Goal: Task Accomplishment & Management: Manage account settings

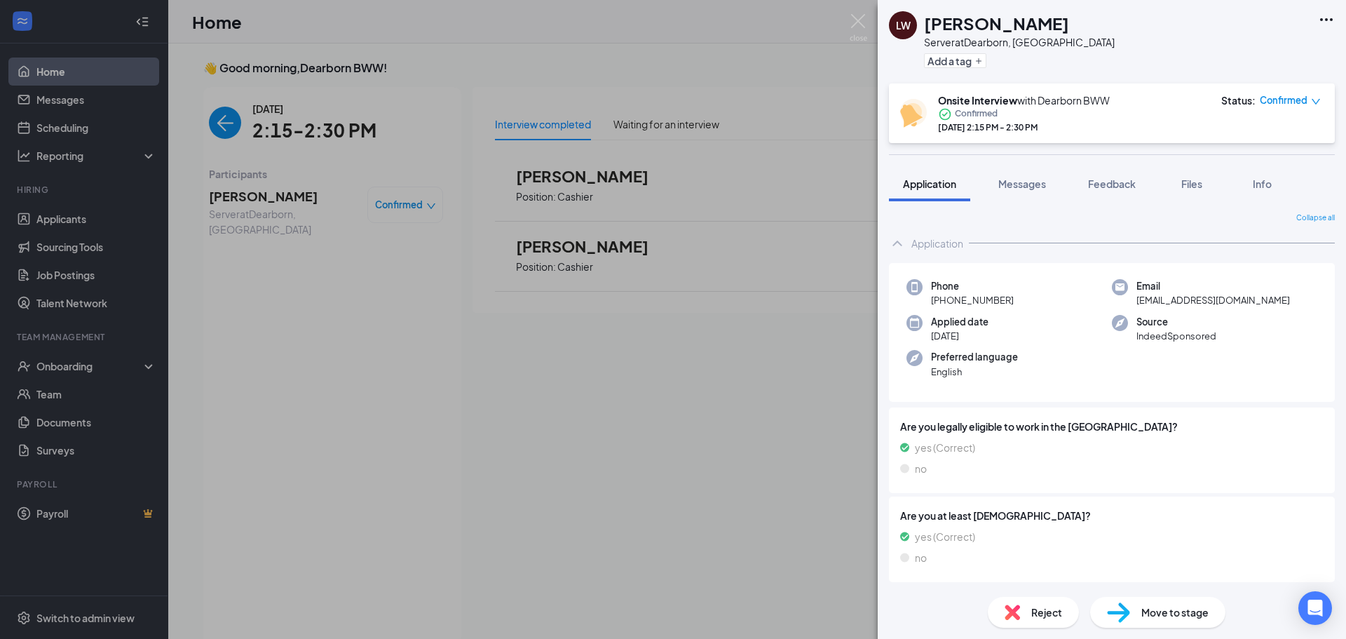
click at [282, 250] on div "LW [PERSON_NAME] Server at [GEOGRAPHIC_DATA], [GEOGRAPHIC_DATA] Add a tag Onsit…" at bounding box center [673, 319] width 1346 height 639
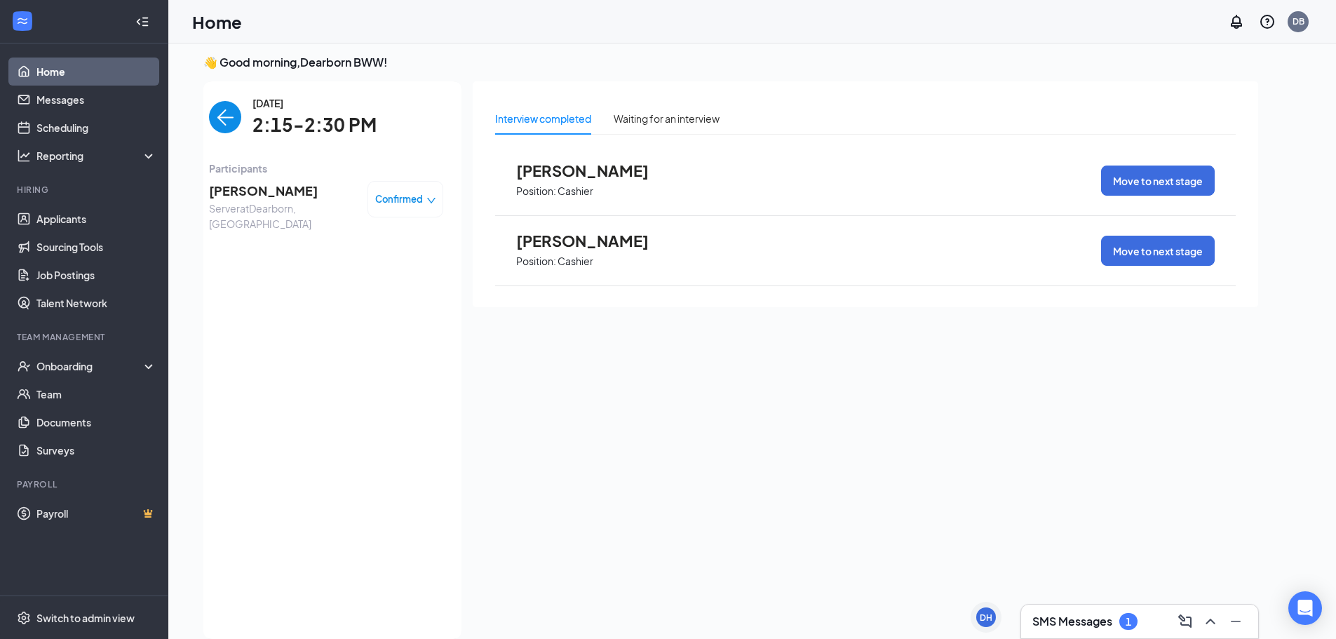
scroll to position [6, 0]
click at [228, 116] on img "back-button" at bounding box center [225, 117] width 32 height 32
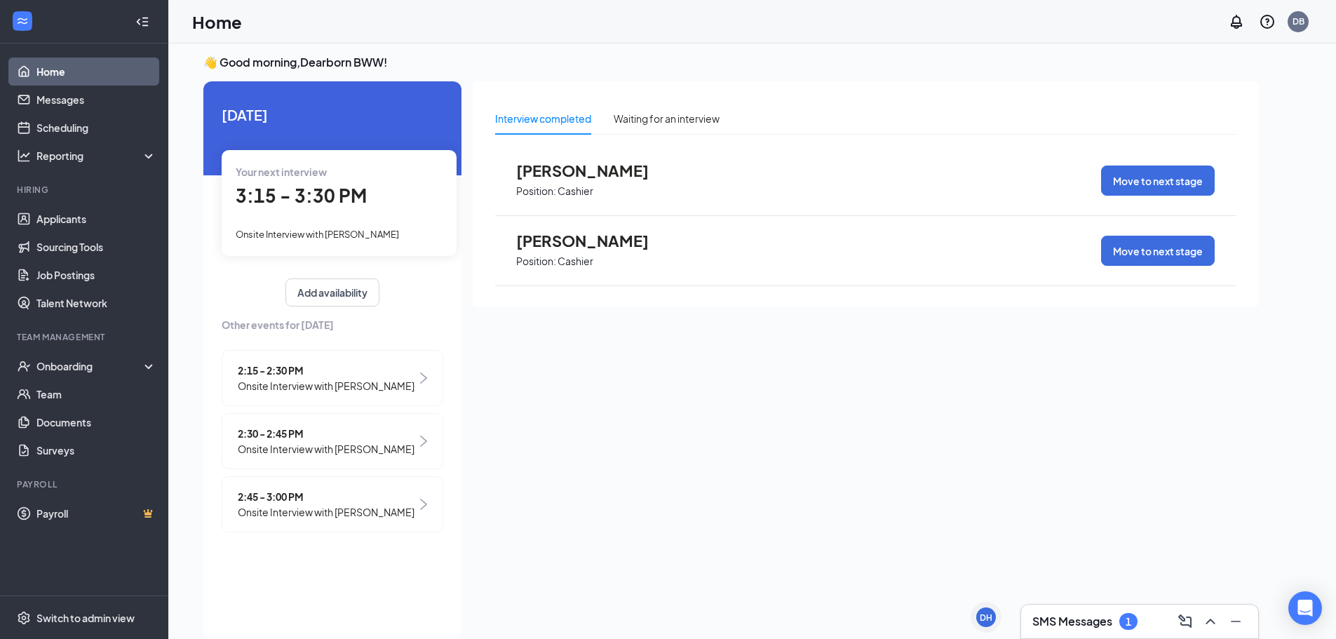
click at [332, 520] on span "Onsite Interview with [PERSON_NAME]" at bounding box center [326, 511] width 177 height 15
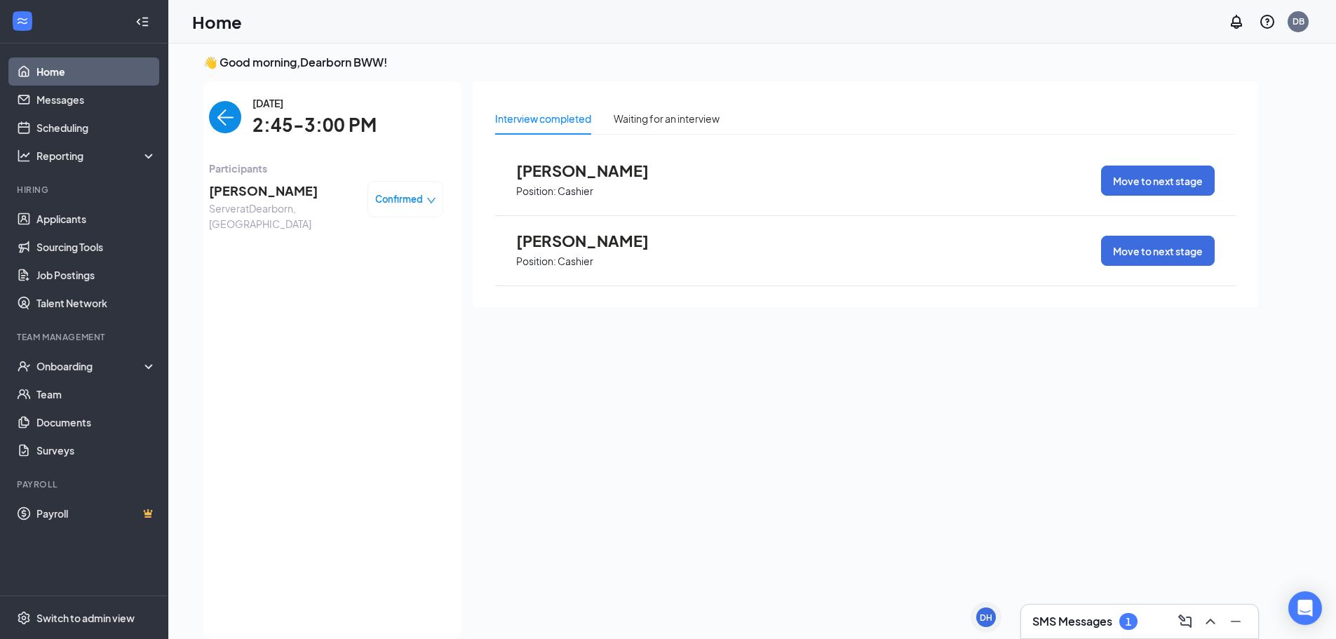
click at [413, 203] on span "Confirmed" at bounding box center [399, 199] width 48 height 14
click at [344, 287] on span "Mark as no-show" at bounding box center [367, 286] width 78 height 15
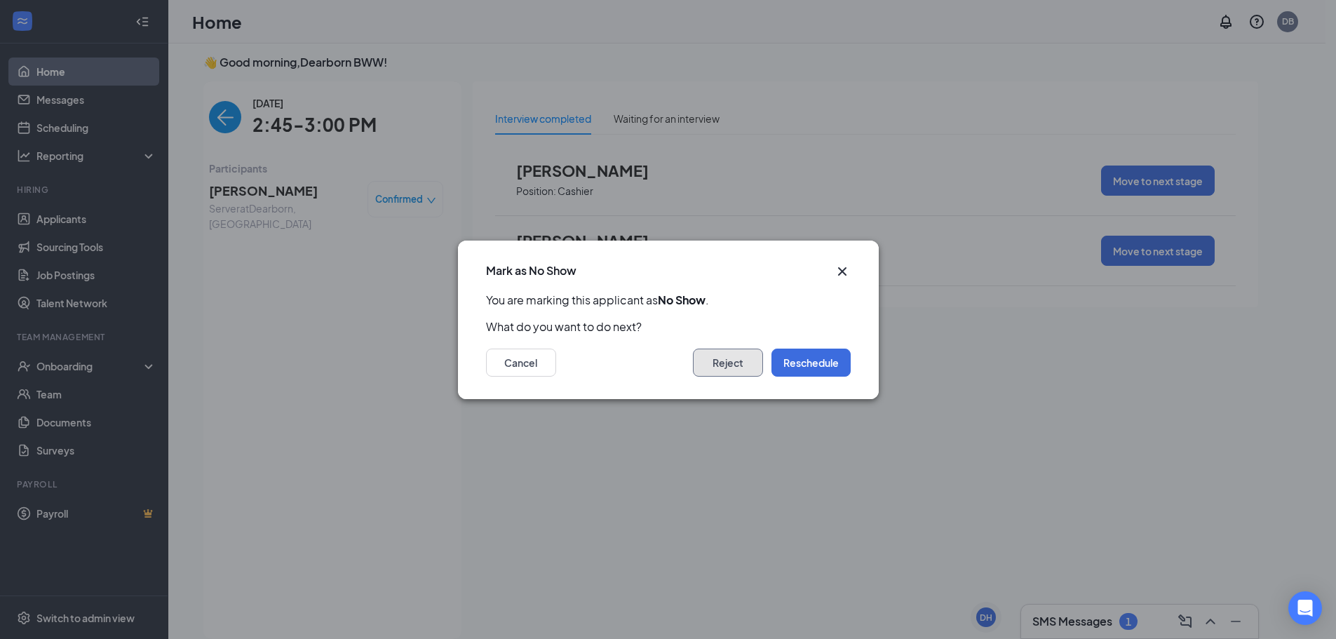
click at [717, 365] on button "Reject" at bounding box center [728, 362] width 70 height 28
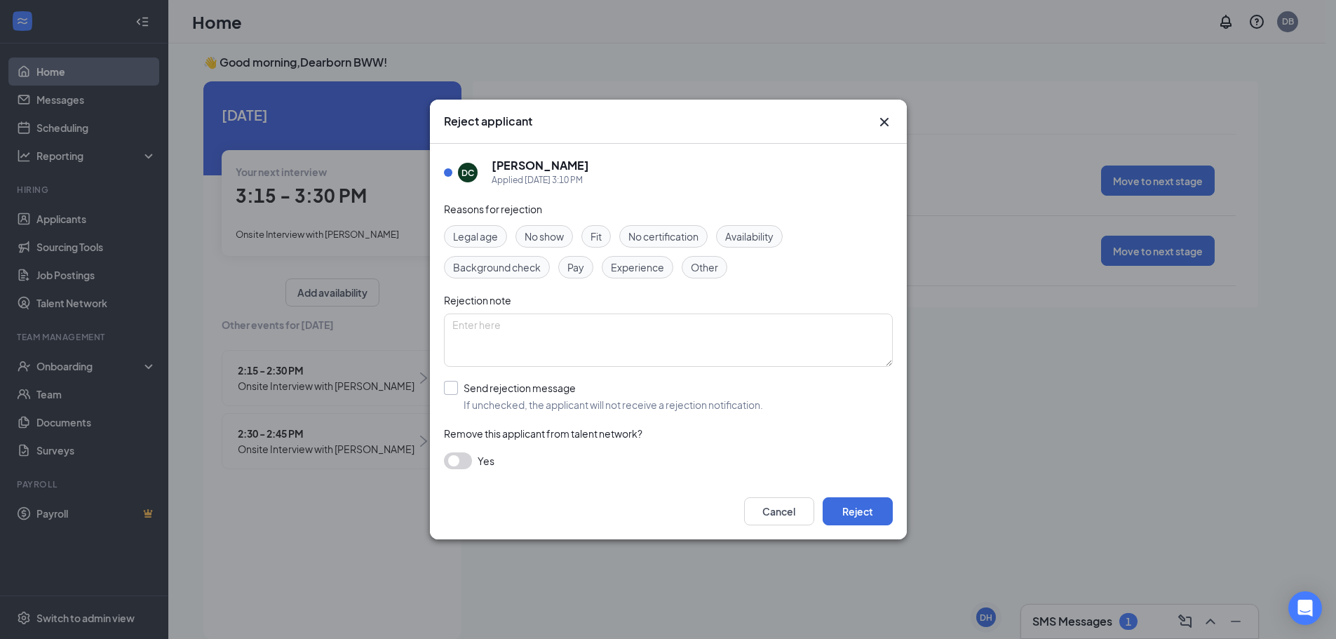
click at [454, 390] on input "Send rejection message If unchecked, the applicant will not receive a rejection…" at bounding box center [603, 396] width 319 height 31
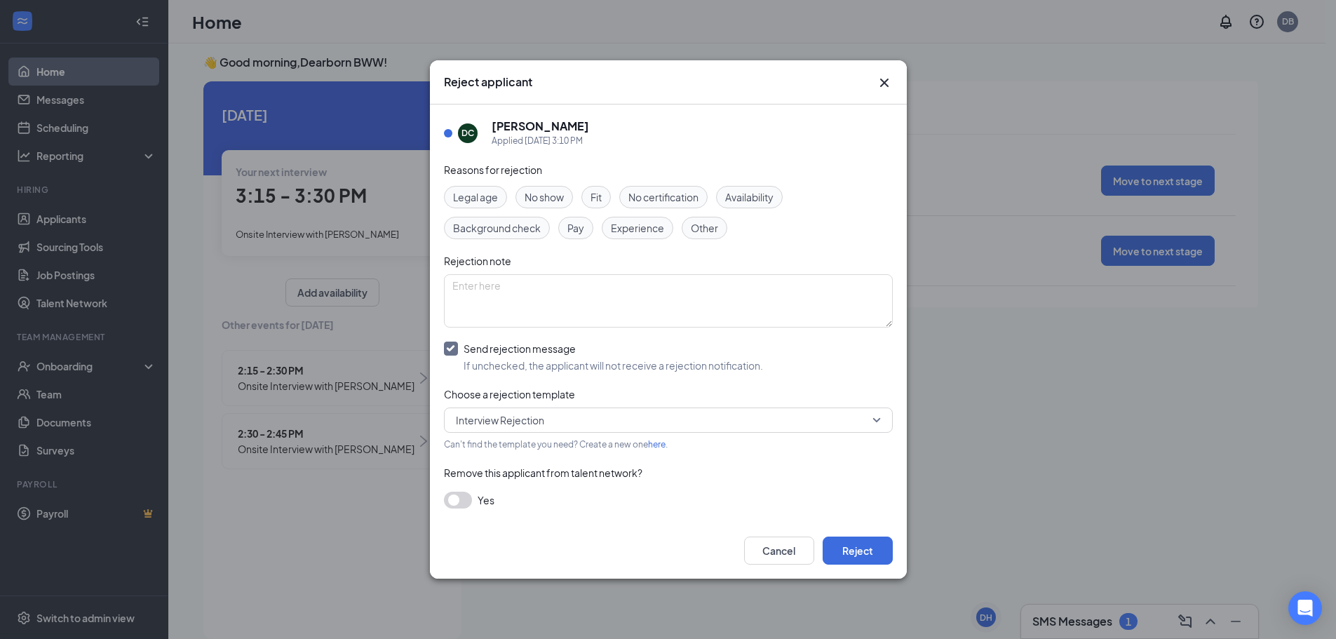
click at [452, 500] on button "button" at bounding box center [458, 499] width 28 height 17
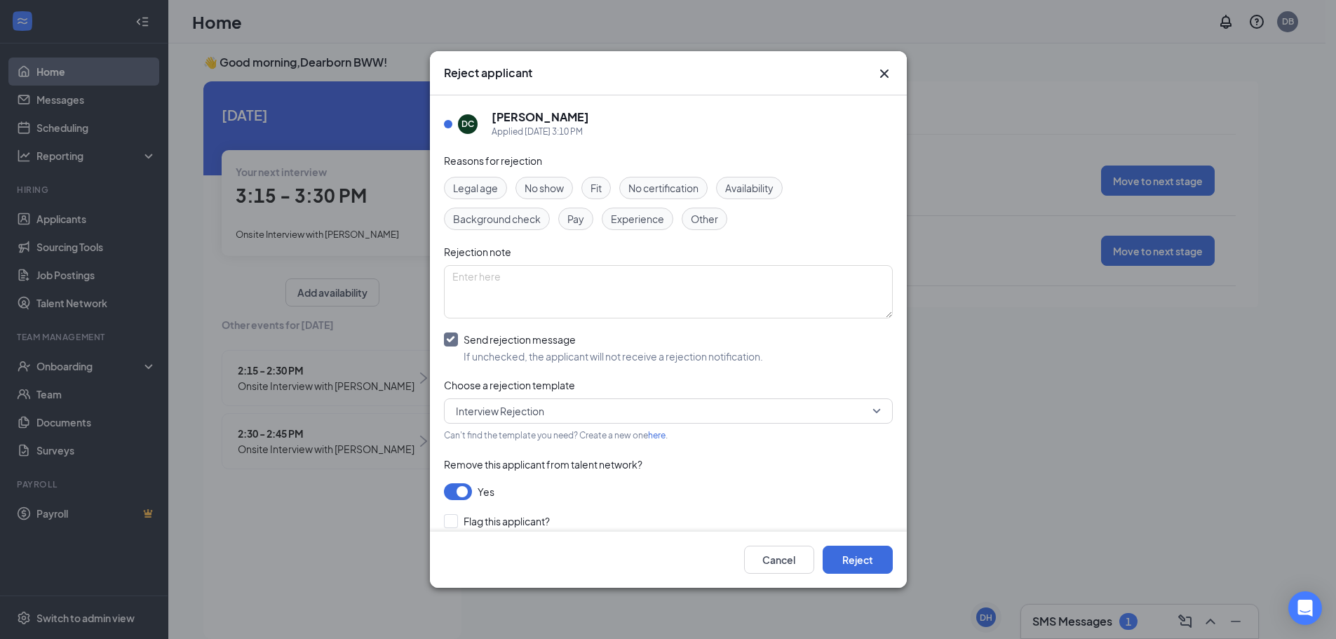
click at [450, 339] on input "Send rejection message If unchecked, the applicant will not receive a rejection…" at bounding box center [603, 347] width 319 height 31
checkbox input "false"
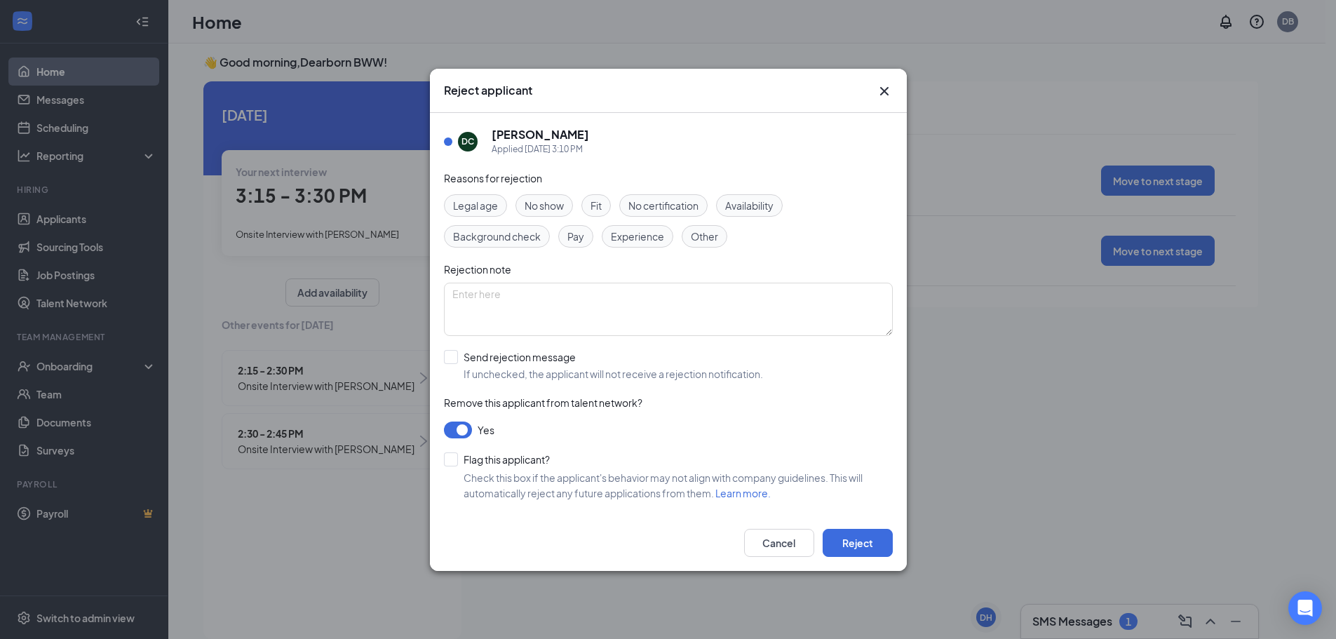
click at [551, 201] on span "No show" at bounding box center [543, 205] width 39 height 15
click at [858, 536] on button "Reject" at bounding box center [857, 543] width 70 height 28
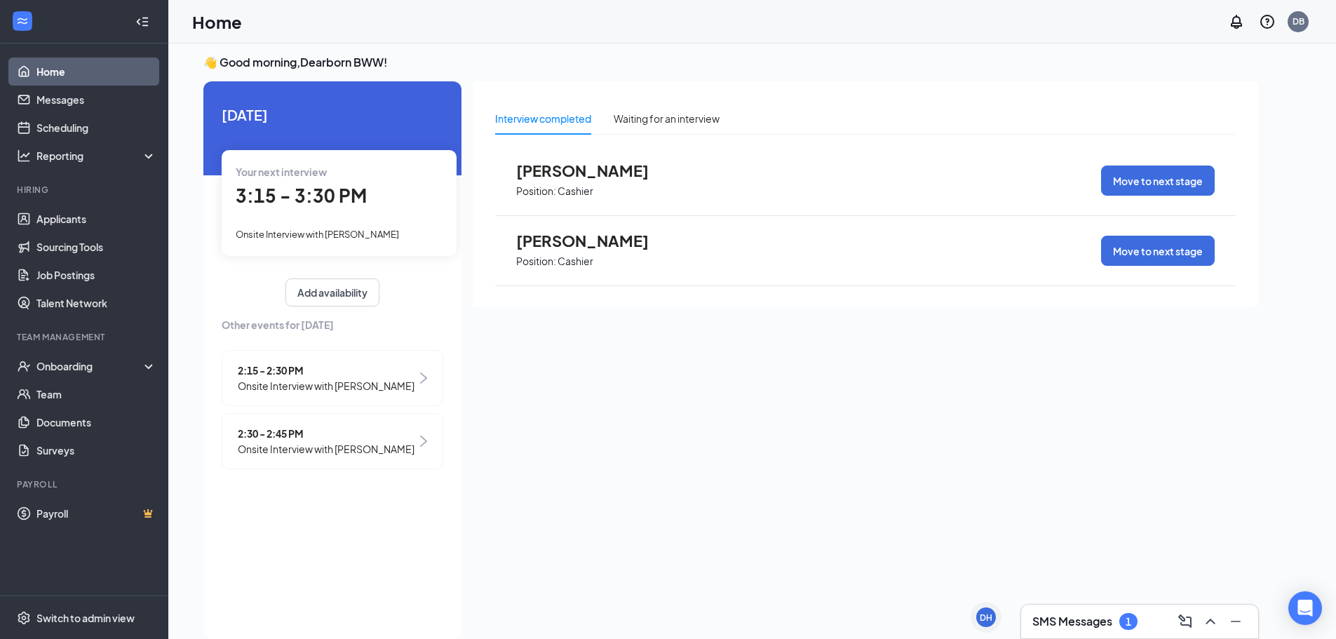
click at [301, 456] on span "Onsite Interview with [PERSON_NAME]" at bounding box center [326, 448] width 177 height 15
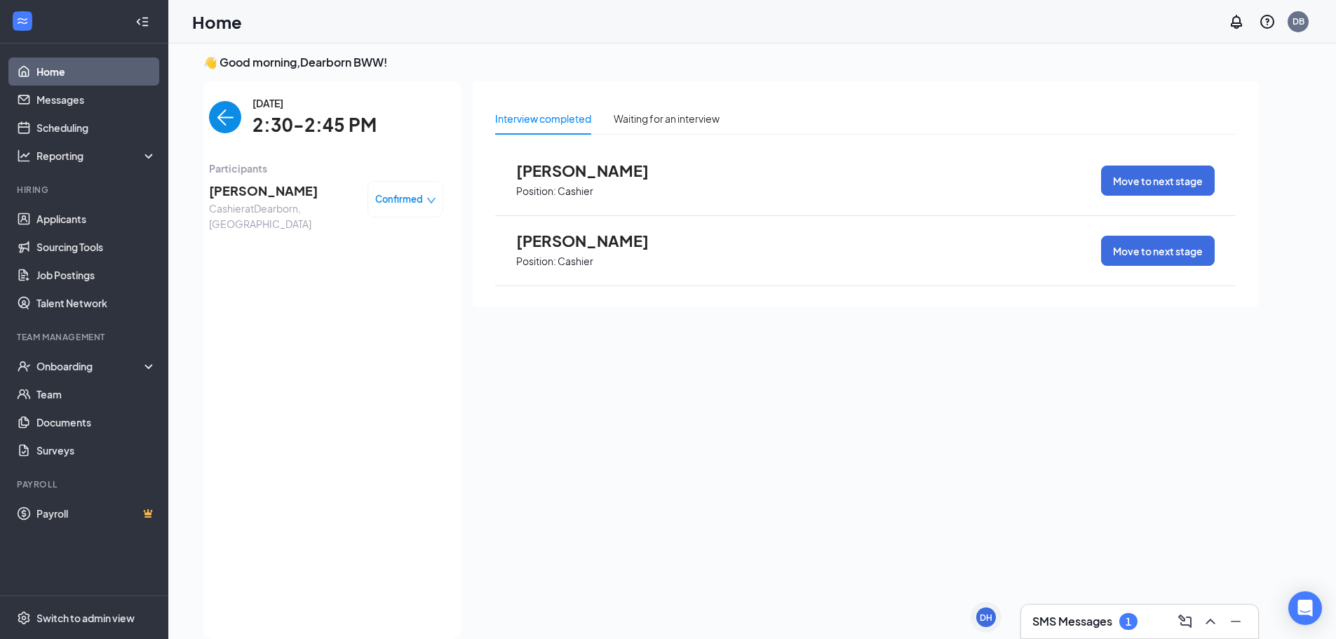
click at [390, 195] on span "Confirmed" at bounding box center [399, 199] width 48 height 14
click at [341, 285] on span "Mark as no-show" at bounding box center [367, 286] width 78 height 15
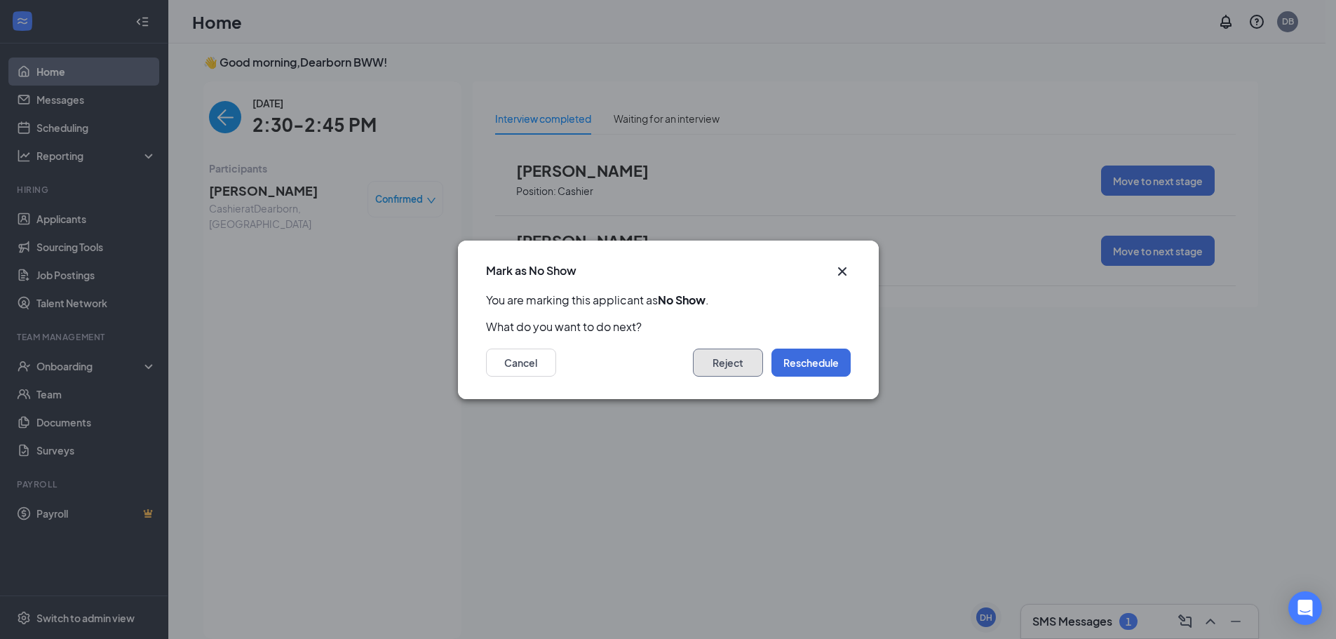
click at [752, 361] on button "Reject" at bounding box center [728, 362] width 70 height 28
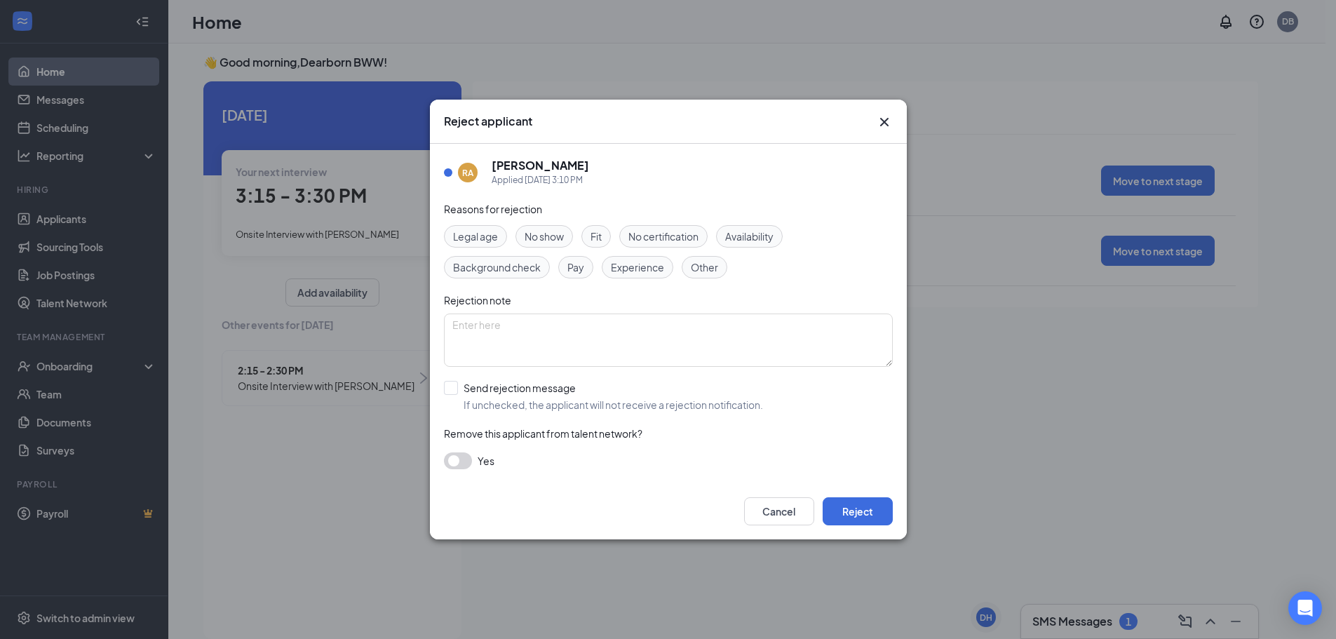
click at [549, 233] on span "No show" at bounding box center [543, 236] width 39 height 15
click at [454, 391] on input "Send rejection message If unchecked, the applicant will not receive a rejection…" at bounding box center [603, 396] width 319 height 31
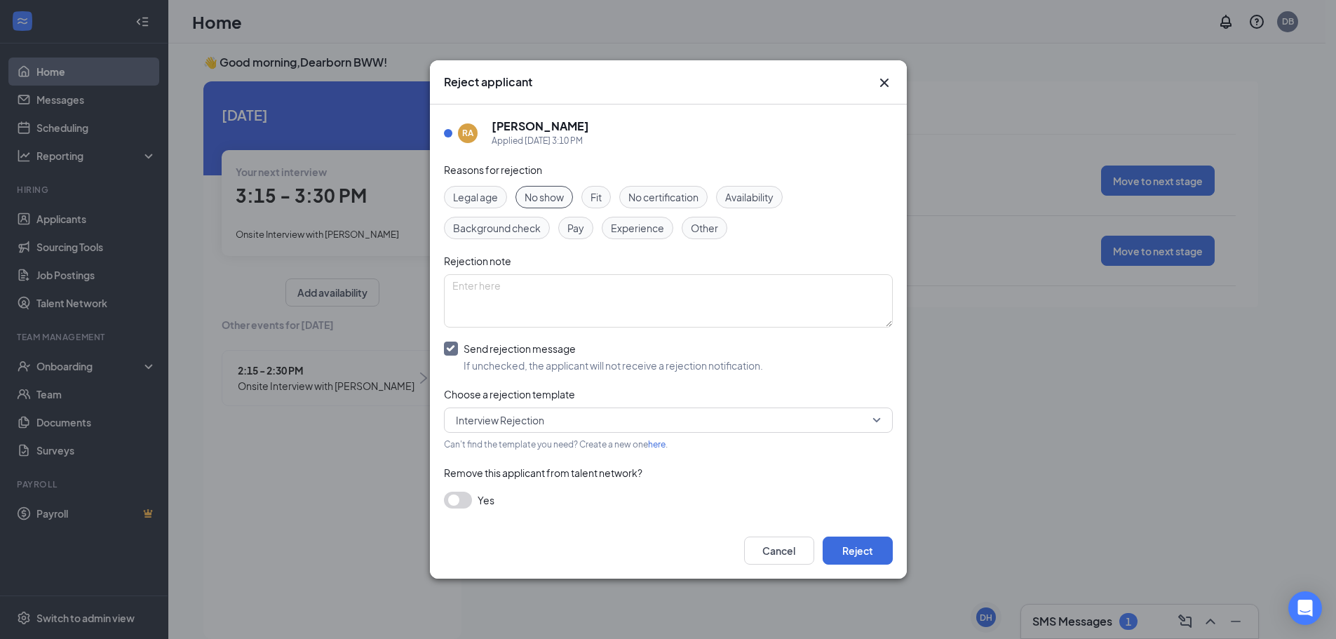
click at [451, 348] on input "Send rejection message If unchecked, the applicant will not receive a rejection…" at bounding box center [603, 356] width 319 height 31
checkbox input "false"
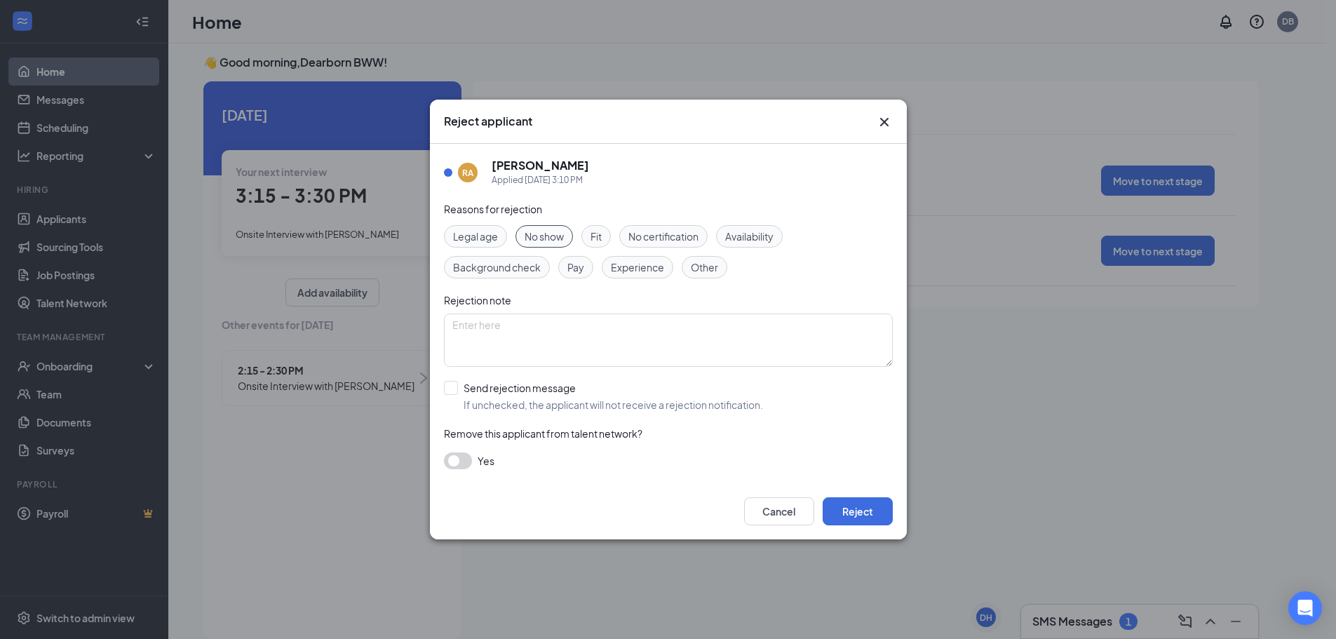
click at [459, 465] on button "button" at bounding box center [458, 460] width 28 height 17
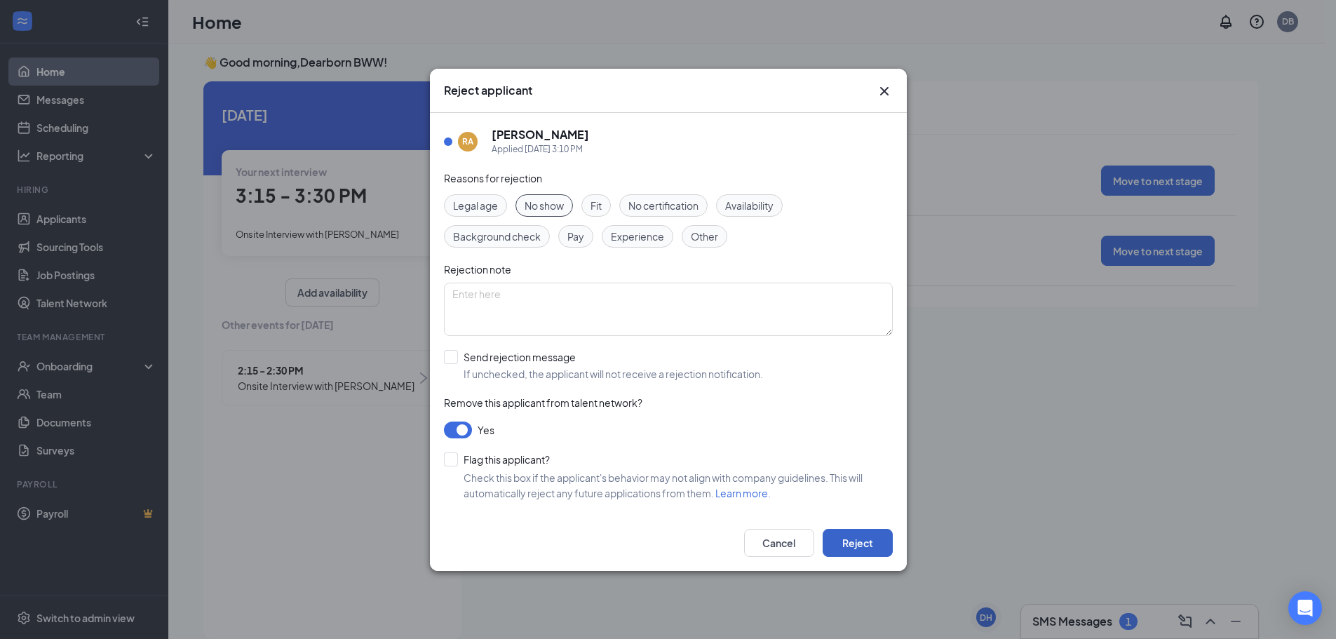
click at [884, 538] on button "Reject" at bounding box center [857, 543] width 70 height 28
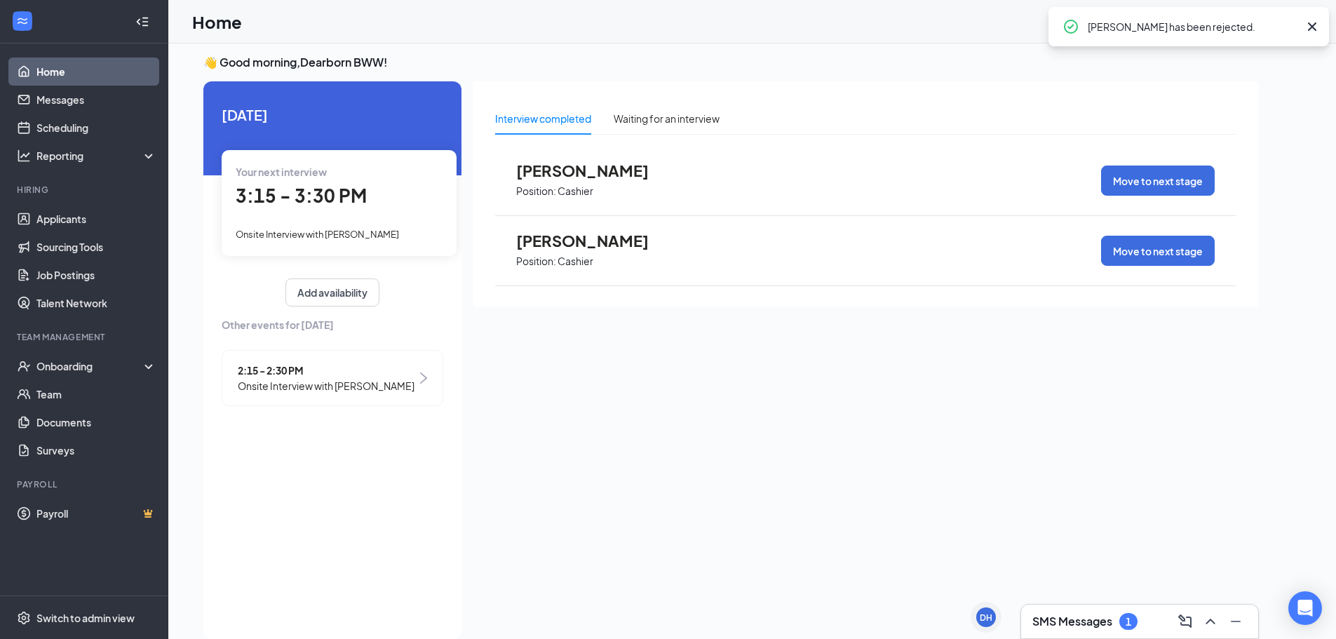
click at [287, 461] on div "[DATE] Your next interview 3:15 - 3:30 PM Onsite Interview with [PERSON_NAME] A…" at bounding box center [332, 359] width 258 height 557
